Goal: Task Accomplishment & Management: Complete application form

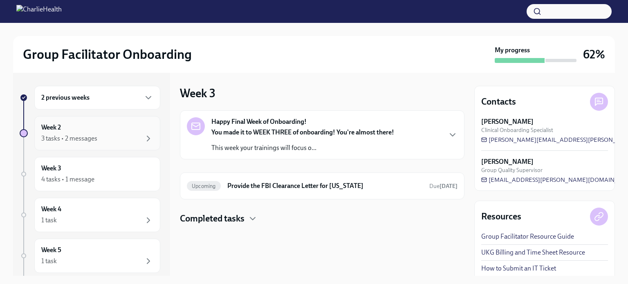
click at [66, 135] on div "3 tasks • 2 messages" at bounding box center [69, 138] width 56 height 9
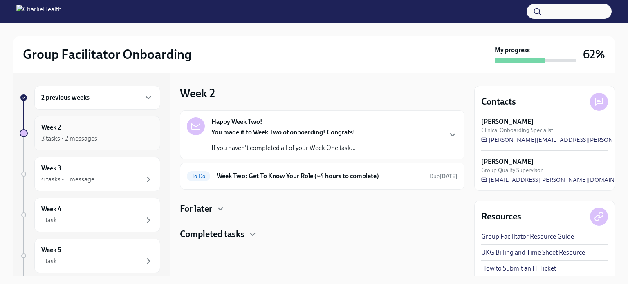
click at [248, 175] on h6 "Week Two: Get To Know Your Role (~4 hours to complete)" at bounding box center [320, 176] width 206 height 9
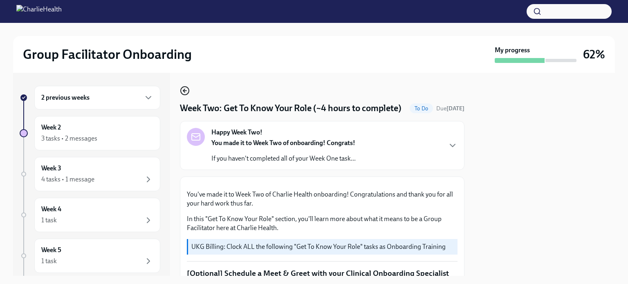
click at [184, 91] on icon "button" at bounding box center [184, 90] width 2 height 3
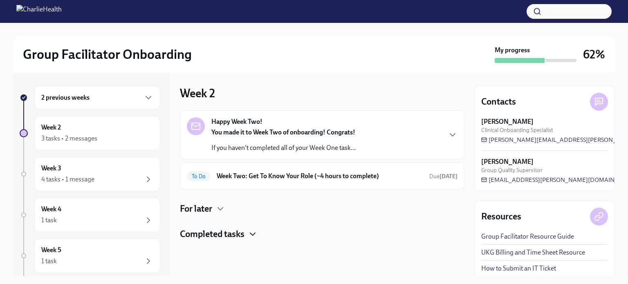
click at [252, 234] on icon "button" at bounding box center [252, 234] width 5 height 2
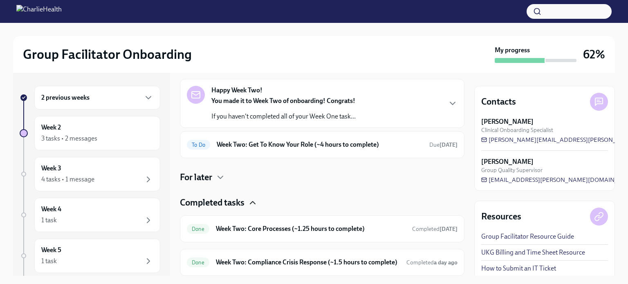
scroll to position [65, 0]
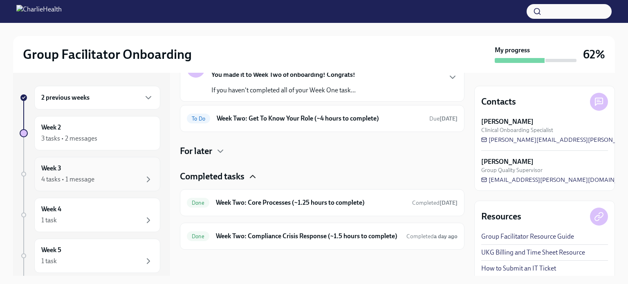
click at [121, 175] on div "4 tasks • 1 message" at bounding box center [97, 180] width 112 height 10
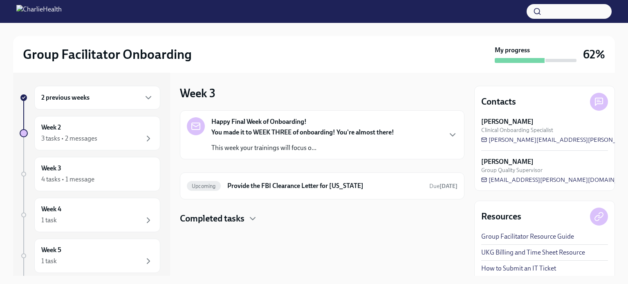
click at [244, 221] on h4 "Completed tasks" at bounding box center [212, 219] width 65 height 12
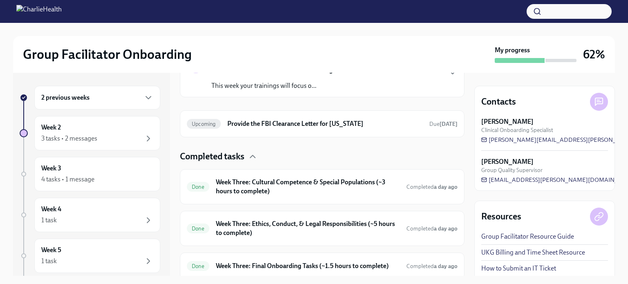
scroll to position [91, 0]
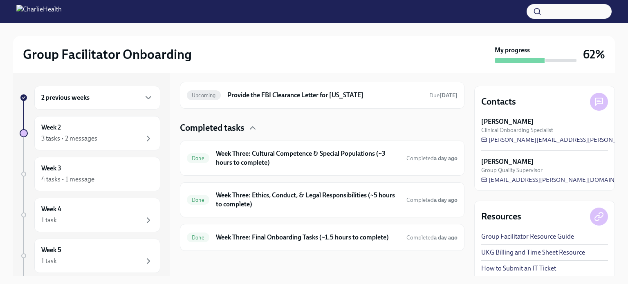
click at [283, 242] on div "Done Week Three: Final Onboarding Tasks (~1.5 hours to complete) Completed a da…" at bounding box center [322, 237] width 271 height 13
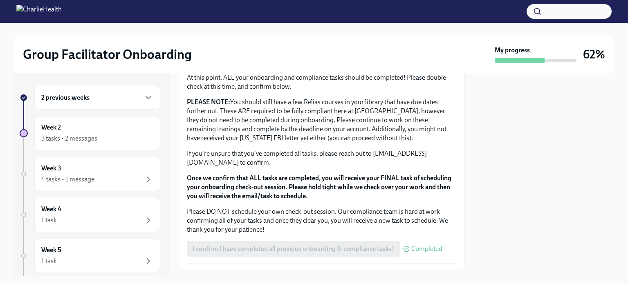
scroll to position [705, 0]
